Goal: Information Seeking & Learning: Learn about a topic

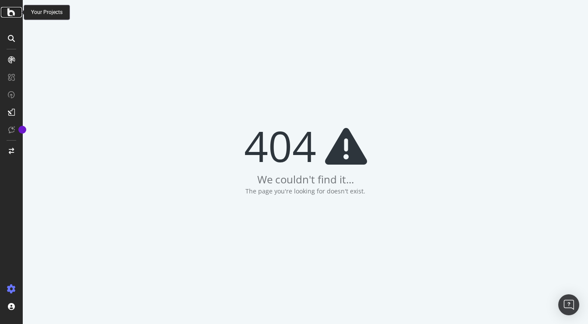
click at [9, 13] on icon at bounding box center [11, 12] width 8 height 10
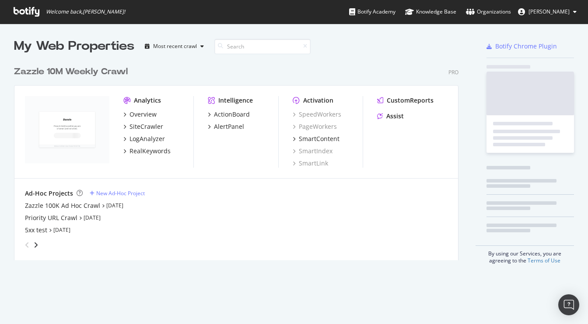
scroll to position [206, 451]
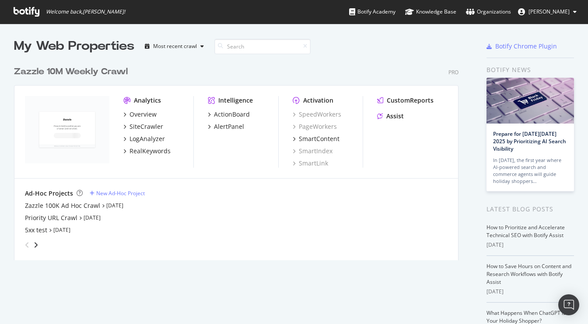
click at [63, 74] on div "Zazzle 10M Weekly Crawl" at bounding box center [71, 72] width 114 height 13
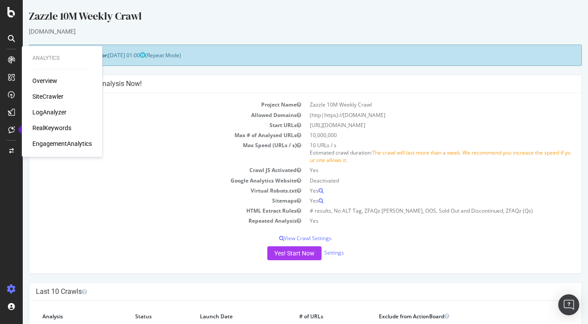
click at [49, 97] on div "SiteCrawler" at bounding box center [47, 96] width 31 height 9
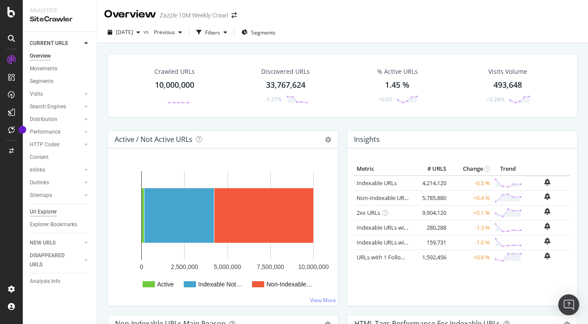
click at [37, 210] on div "Url Explorer" at bounding box center [43, 212] width 27 height 9
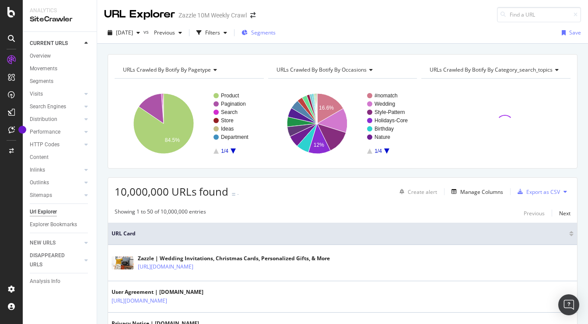
click at [275, 34] on span "Segments" at bounding box center [263, 32] width 24 height 7
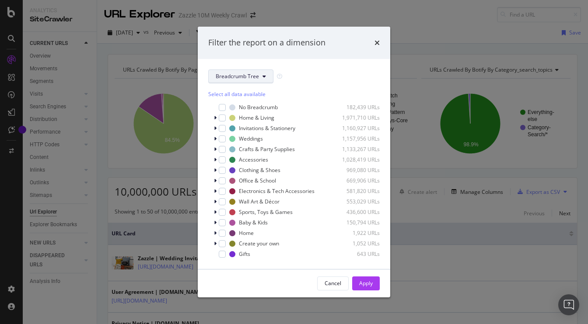
click at [240, 78] on span "Breadcrumb Tree" at bounding box center [237, 76] width 43 height 7
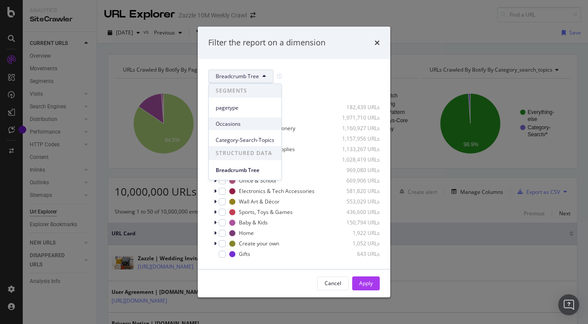
click at [237, 122] on span "Occasions" at bounding box center [245, 124] width 59 height 8
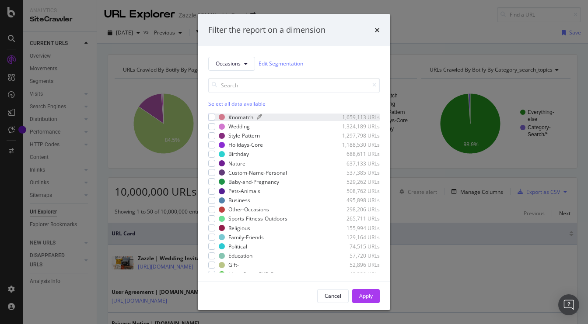
click at [227, 115] on div "#nomatch 1,659,113 URLs" at bounding box center [299, 117] width 161 height 7
click at [362, 294] on div "Apply" at bounding box center [366, 296] width 14 height 7
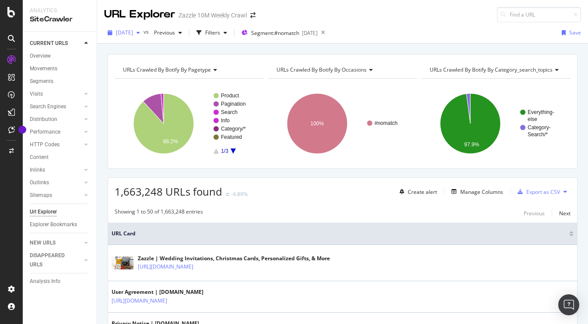
click at [133, 29] on span "[DATE]" at bounding box center [124, 32] width 17 height 7
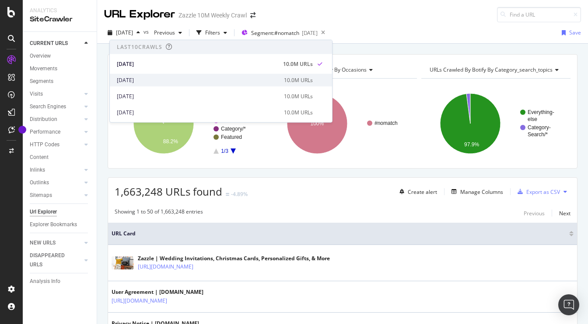
click at [140, 76] on div "[DATE]" at bounding box center [198, 80] width 162 height 8
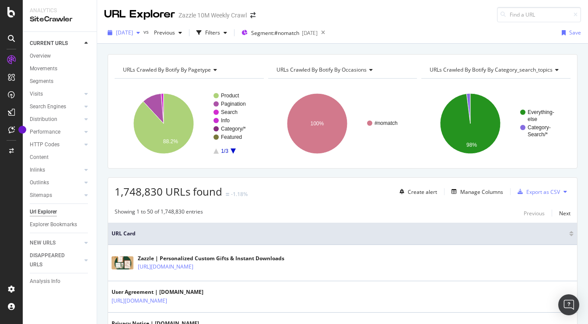
click at [133, 31] on span "[DATE]" at bounding box center [124, 32] width 17 height 7
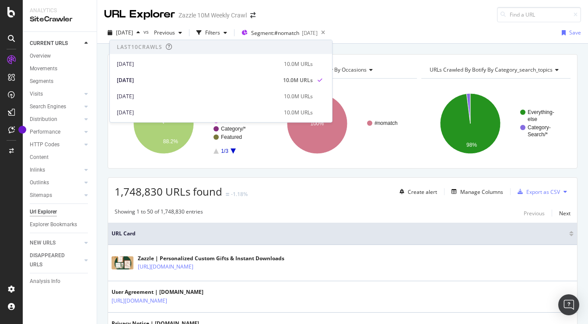
click at [156, 90] on div "[DATE] 10.0M URLs" at bounding box center [221, 95] width 222 height 16
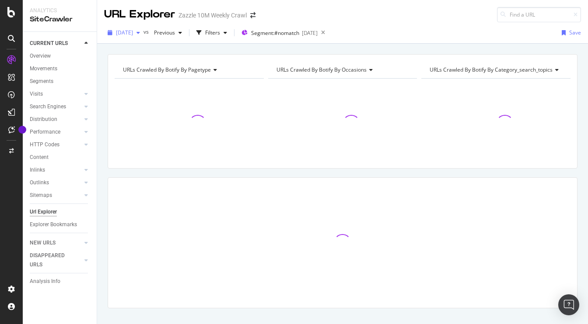
click at [133, 33] on span "[DATE]" at bounding box center [124, 32] width 17 height 7
click at [104, 107] on div "URLs Crawled By Botify By pagetype Chart (by Value) Table Expand Export as CSV …" at bounding box center [342, 196] width 491 height 285
